Goal: Task Accomplishment & Management: Manage account settings

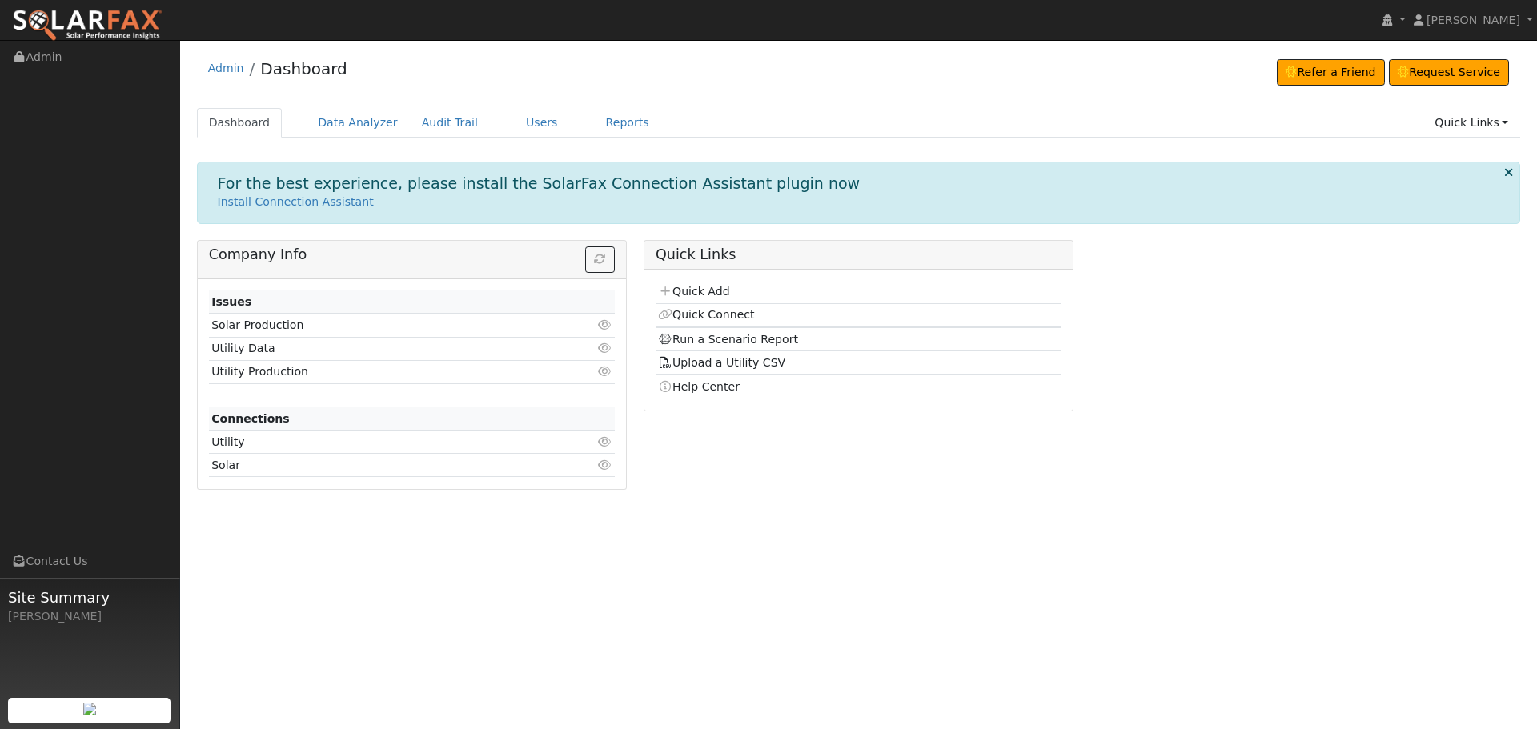
drag, startPoint x: 0, startPoint y: 0, endPoint x: 576, endPoint y: 615, distance: 842.5
click at [576, 615] on div "User Profile First name Last name Email Email Notifications No Emails No Emails…" at bounding box center [858, 384] width 1356 height 689
click at [514, 123] on link "Users" at bounding box center [542, 123] width 56 height 30
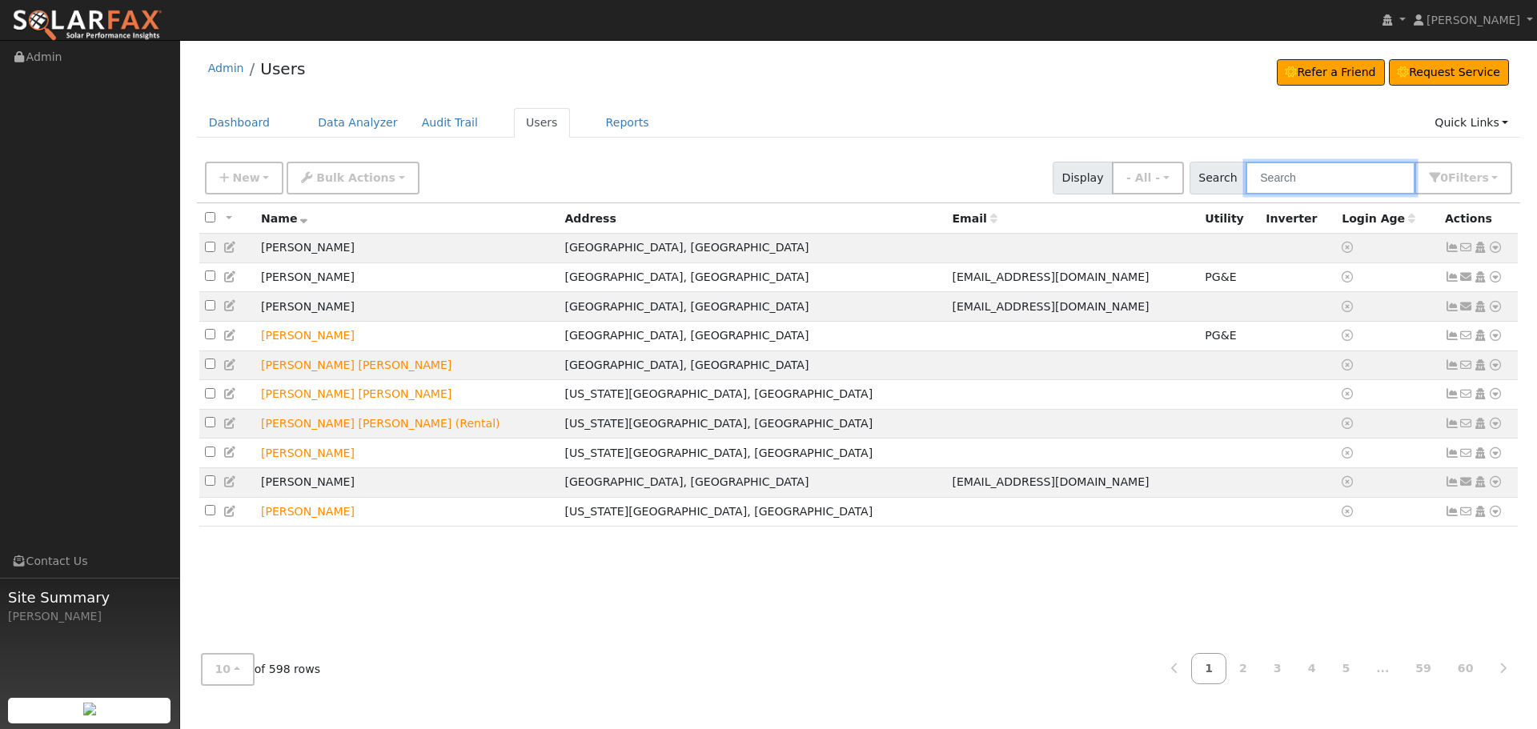
click at [1312, 182] on input "text" at bounding box center [1330, 178] width 170 height 33
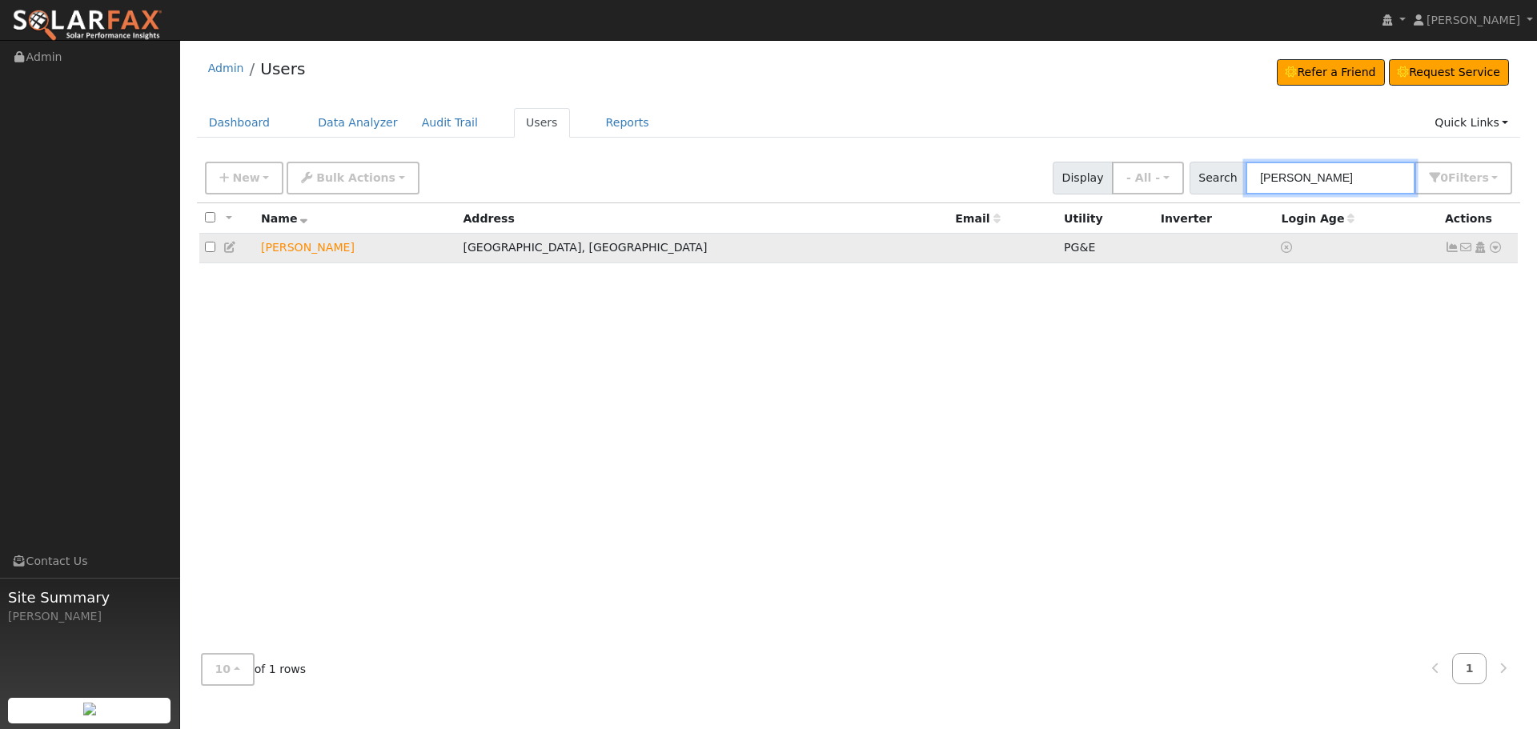
type input "[PERSON_NAME]"
click at [1448, 250] on icon at bounding box center [1451, 247] width 14 height 11
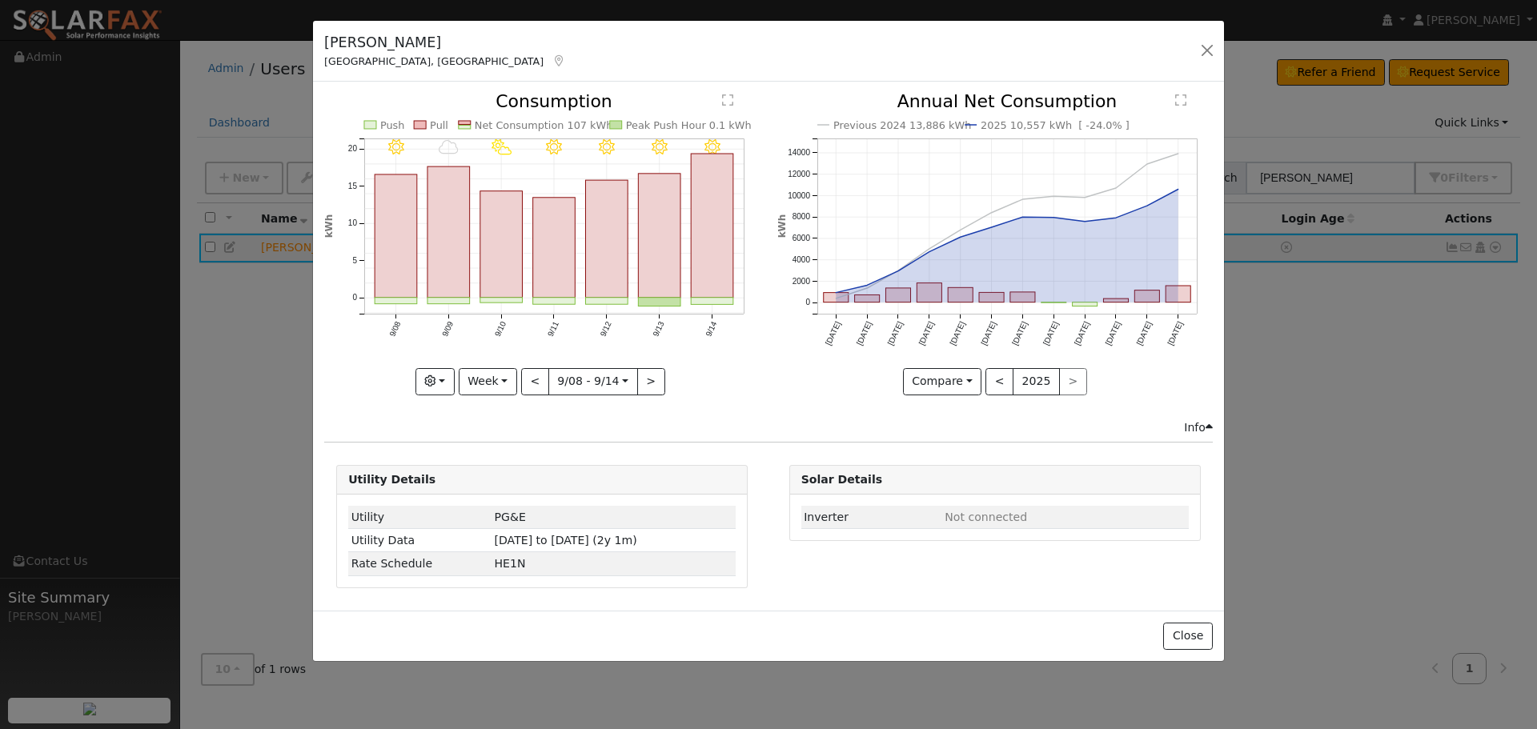
drag, startPoint x: 709, startPoint y: 274, endPoint x: 588, endPoint y: 413, distance: 184.4
click at [588, 413] on div "9/14 - Clear 9/13 - Clear 9/12 - Clear 9/11 - Clear 9/10 - PartlyCloudy 9/09 - …" at bounding box center [542, 256] width 452 height 326
click at [539, 383] on button "<" at bounding box center [535, 381] width 28 height 27
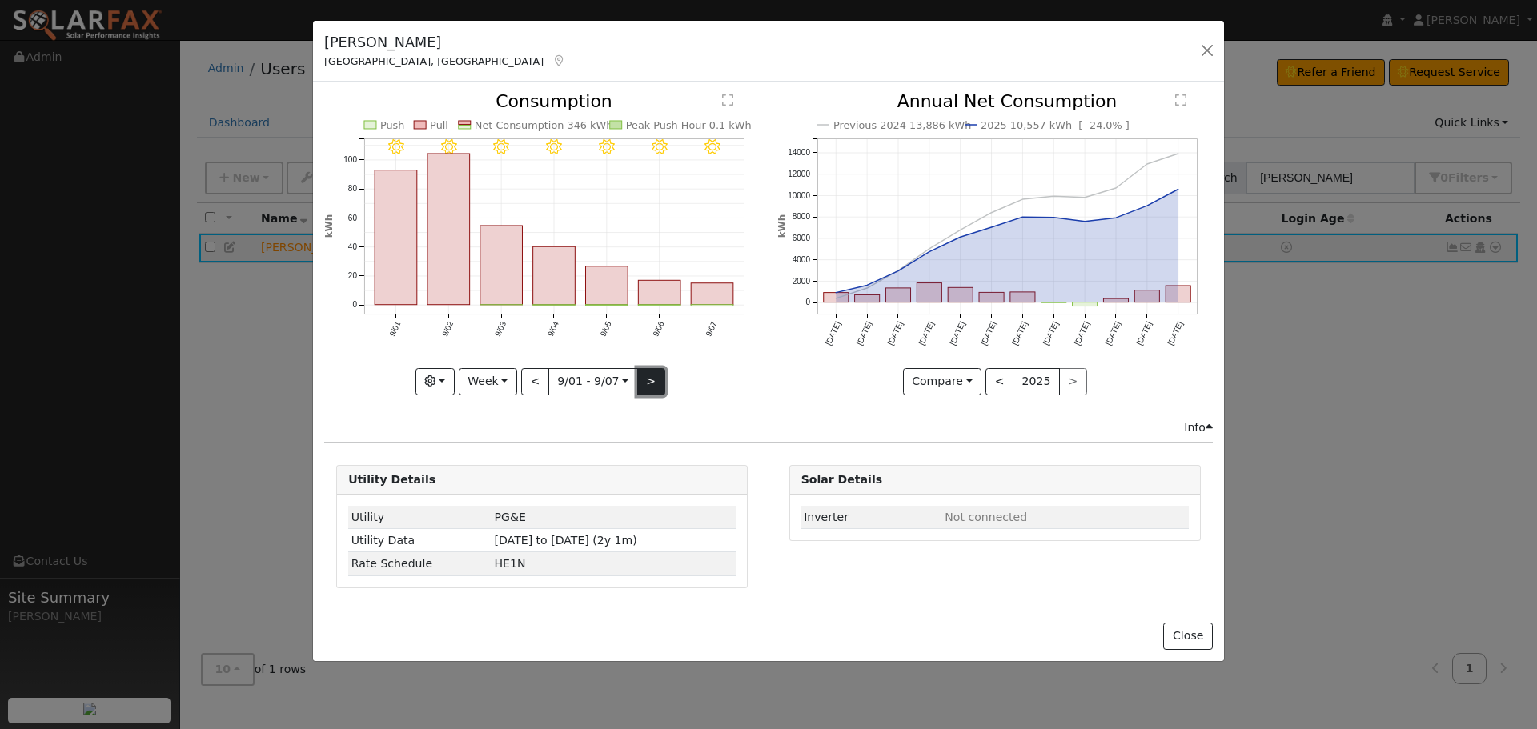
click at [657, 383] on button ">" at bounding box center [651, 381] width 28 height 27
type input "[DATE]"
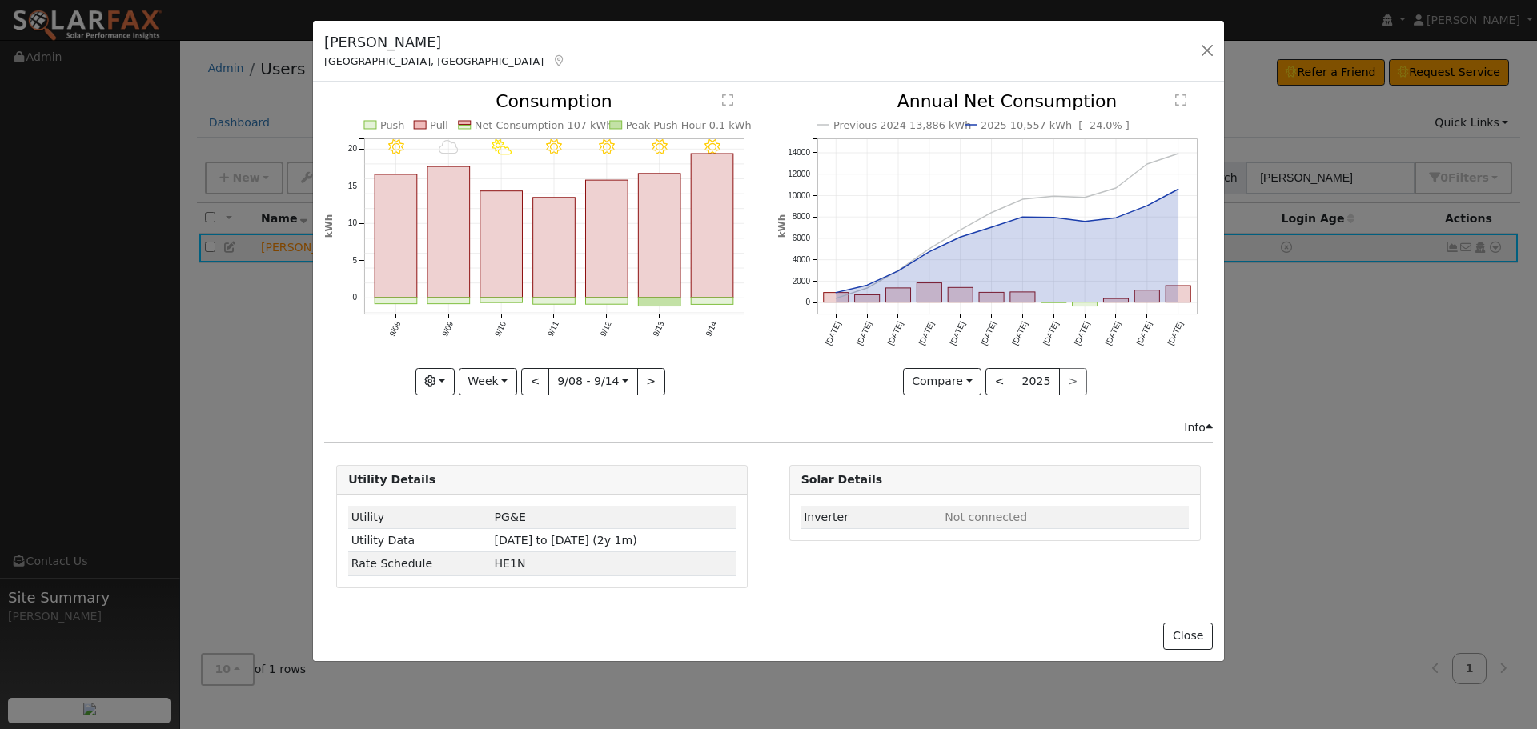
click at [754, 395] on div "9/14 - Clear 9/13 - Clear 9/12 - Clear 9/11 - Clear 9/10 - PartlyCloudy 9/09 - …" at bounding box center [542, 256] width 452 height 326
click at [1202, 49] on button "button" at bounding box center [1207, 50] width 22 height 22
